Goal: Task Accomplishment & Management: Use online tool/utility

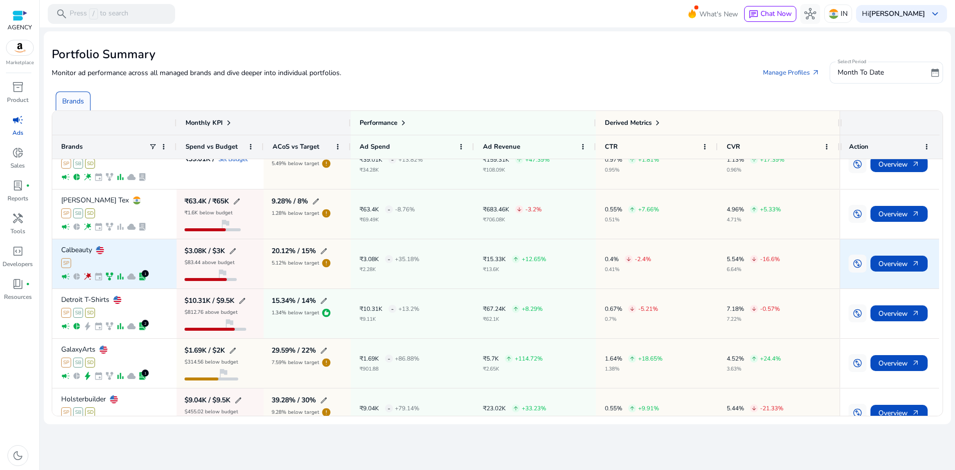
scroll to position [99, 0]
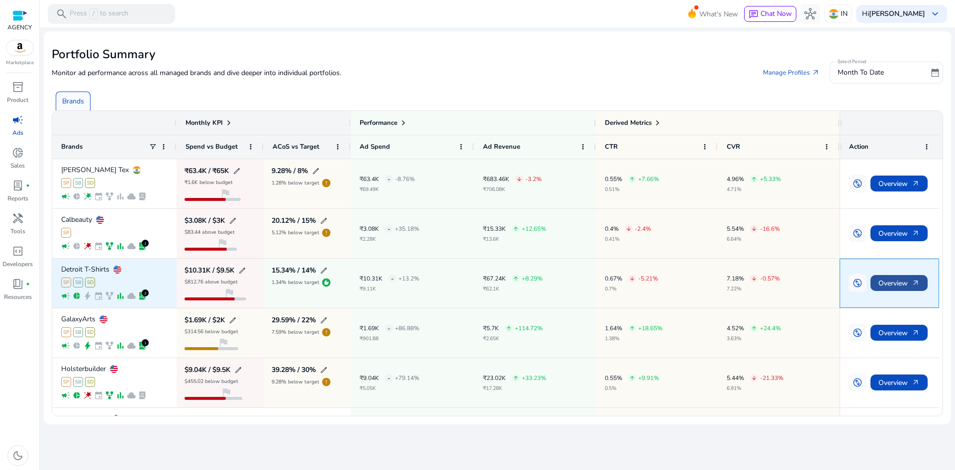
click at [891, 284] on span "Overview arrow_outward" at bounding box center [898, 283] width 41 height 20
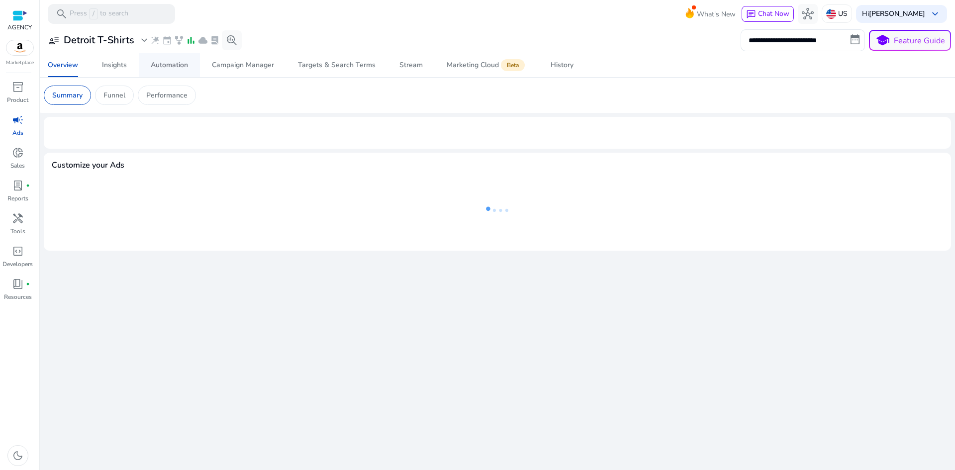
click at [168, 65] on div "Automation" at bounding box center [169, 65] width 37 height 7
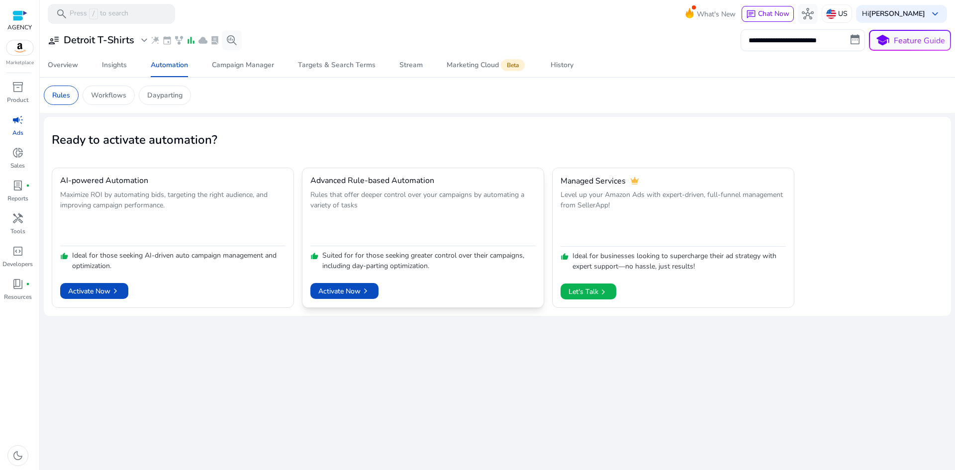
click at [406, 179] on h4 "Advanced Rule-based Automation" at bounding box center [372, 180] width 124 height 9
copy h4 "Advanced Rule-based Automation"
